Goal: Transaction & Acquisition: Purchase product/service

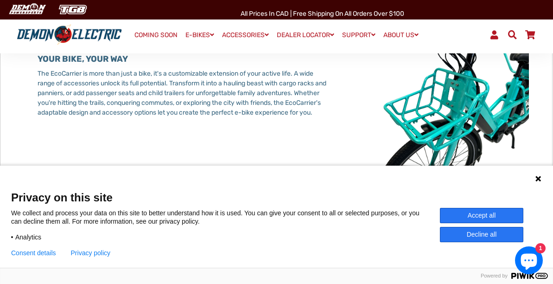
scroll to position [1190, 0]
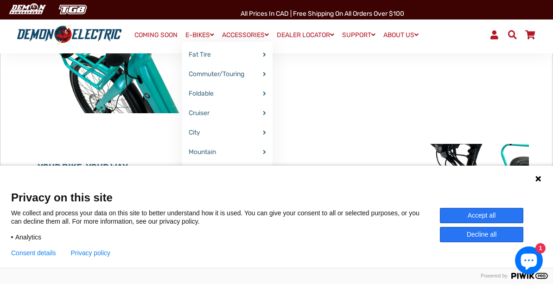
click at [193, 32] on link "E-BIKES" at bounding box center [199, 34] width 35 height 13
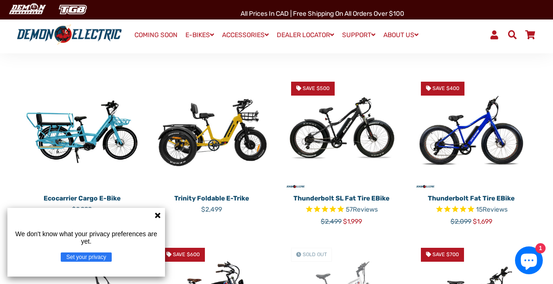
scroll to position [217, 0]
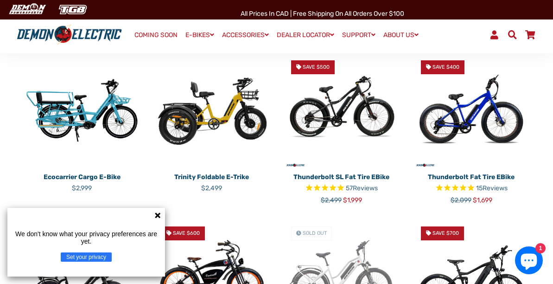
click at [80, 127] on img at bounding box center [82, 111] width 116 height 116
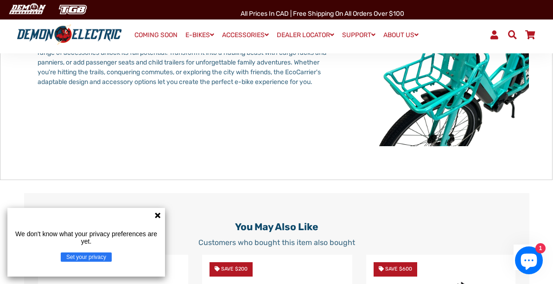
scroll to position [1221, 0]
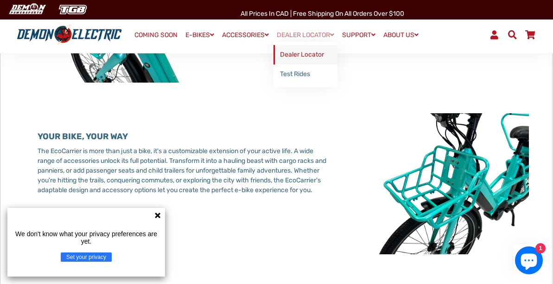
click at [311, 54] on link "Dealer Locator" at bounding box center [306, 54] width 64 height 19
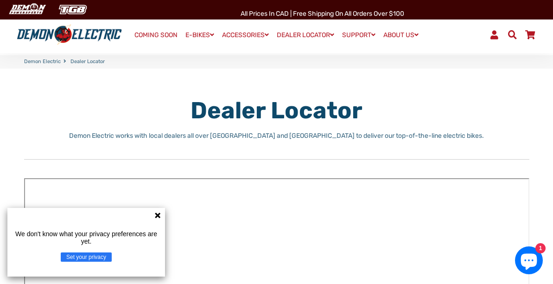
scroll to position [108, 0]
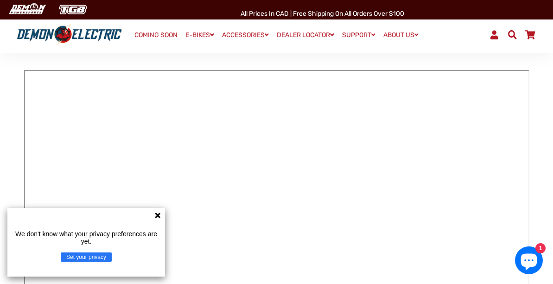
click at [159, 214] on icon at bounding box center [157, 214] width 7 height 7
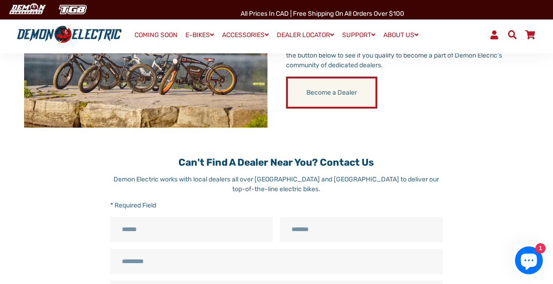
scroll to position [217, 0]
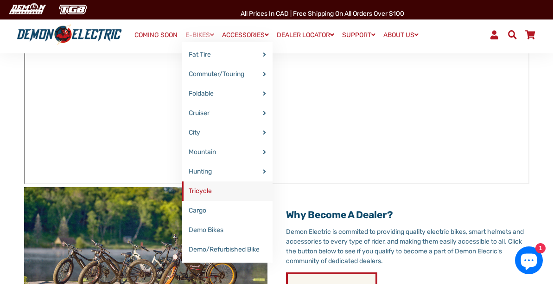
click at [193, 191] on link "Tricycle" at bounding box center [227, 190] width 90 height 19
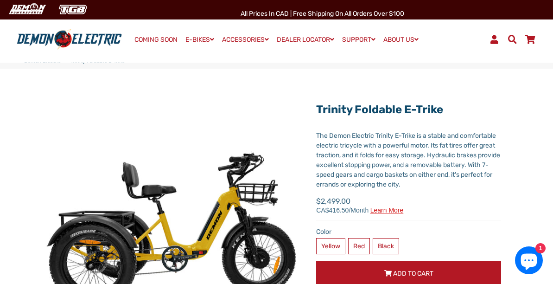
scroll to position [108, 0]
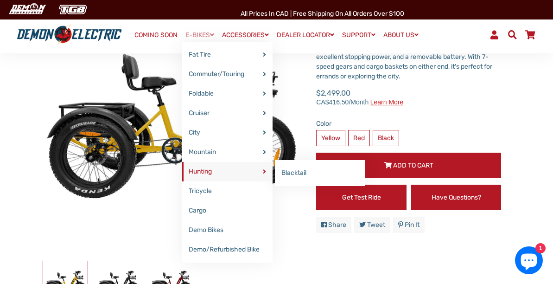
click at [204, 172] on link "Hunting" at bounding box center [227, 171] width 90 height 19
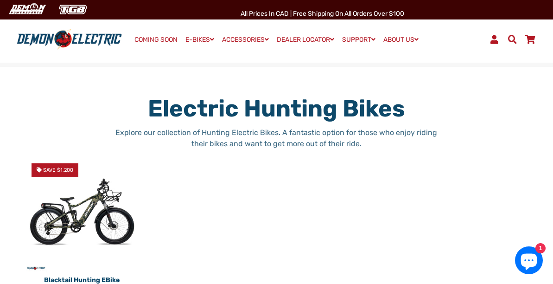
scroll to position [108, 0]
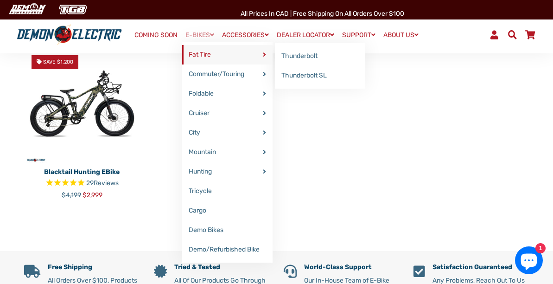
click at [195, 54] on link "Fat Tire" at bounding box center [227, 54] width 90 height 19
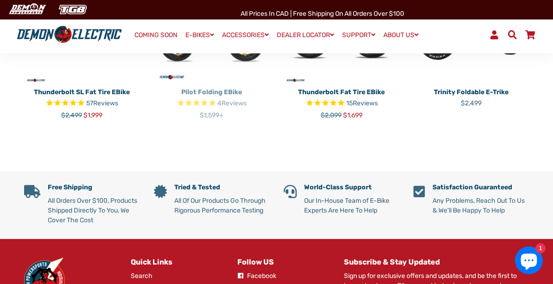
scroll to position [217, 0]
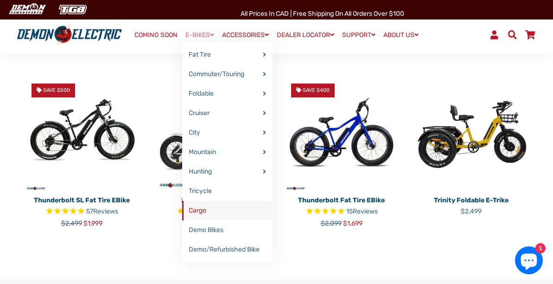
click at [199, 210] on link "Cargo" at bounding box center [227, 210] width 90 height 19
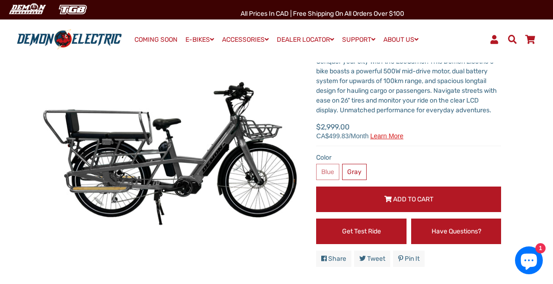
scroll to position [108, 0]
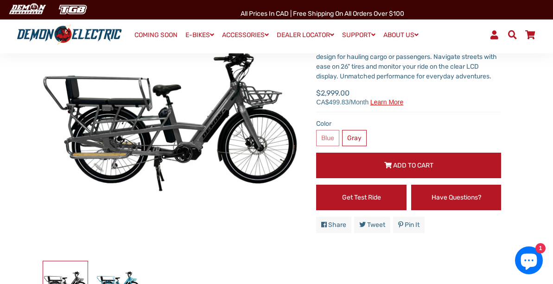
click at [156, 33] on link "COMING SOON" at bounding box center [156, 35] width 50 height 13
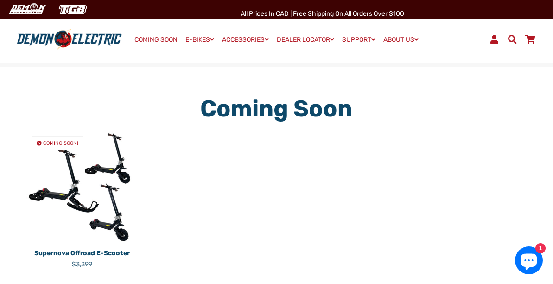
click at [63, 192] on img at bounding box center [82, 187] width 116 height 116
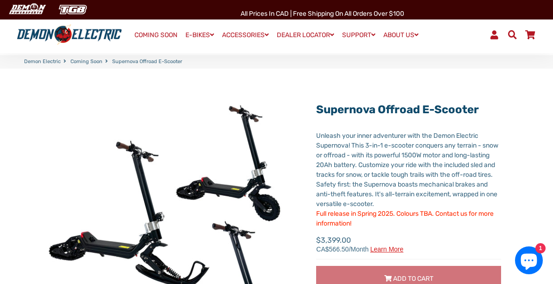
scroll to position [108, 0]
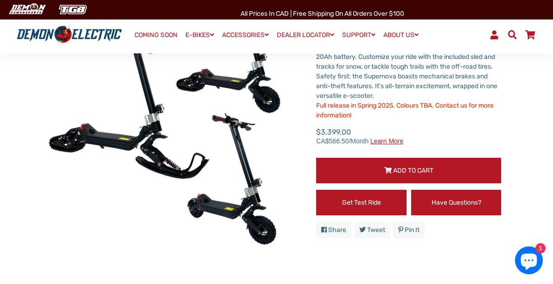
click at [415, 172] on span "Add to Cart" at bounding box center [413, 170] width 40 height 8
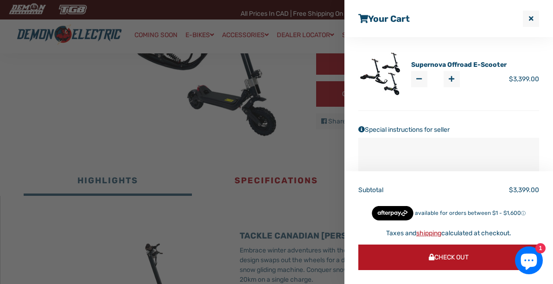
scroll to position [325, 0]
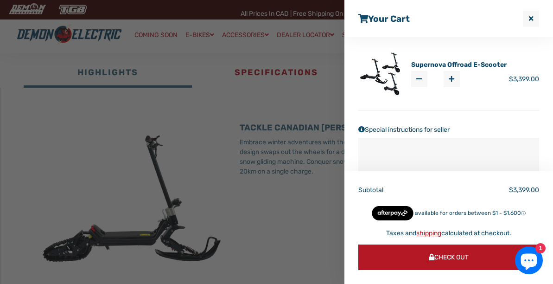
click at [265, 189] on div at bounding box center [276, 142] width 553 height 284
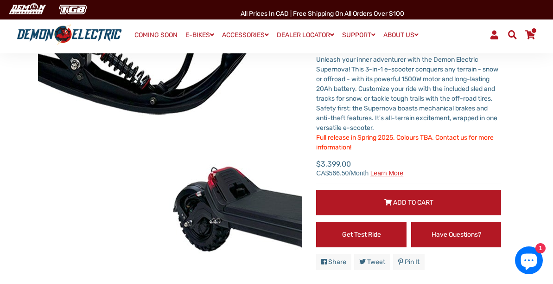
scroll to position [0, 0]
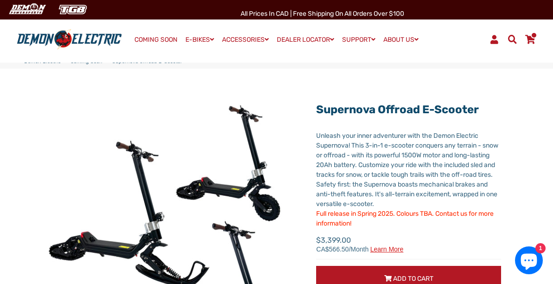
drag, startPoint x: 498, startPoint y: 108, endPoint x: 312, endPoint y: 113, distance: 186.5
click at [312, 113] on div "Supernova Offroad E-Scooter Unleash your inner adventurer with the Demon Electr…" at bounding box center [401, 228] width 199 height 265
copy link "Supernova Offroad E-Scooter"
